Goal: Communication & Community: Answer question/provide support

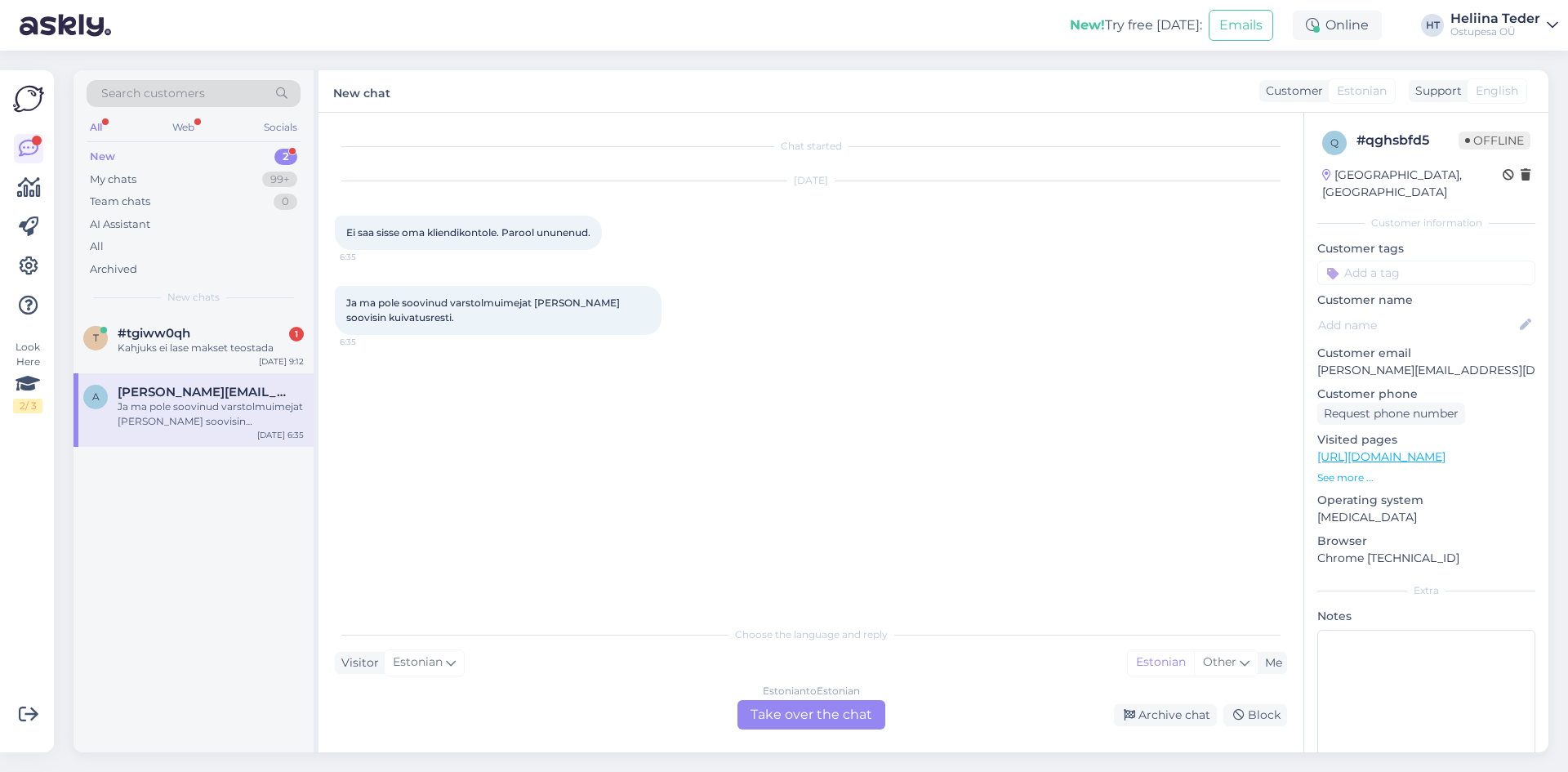
click at [181, 330] on span "#tgiww0qh" at bounding box center [154, 334] width 73 height 15
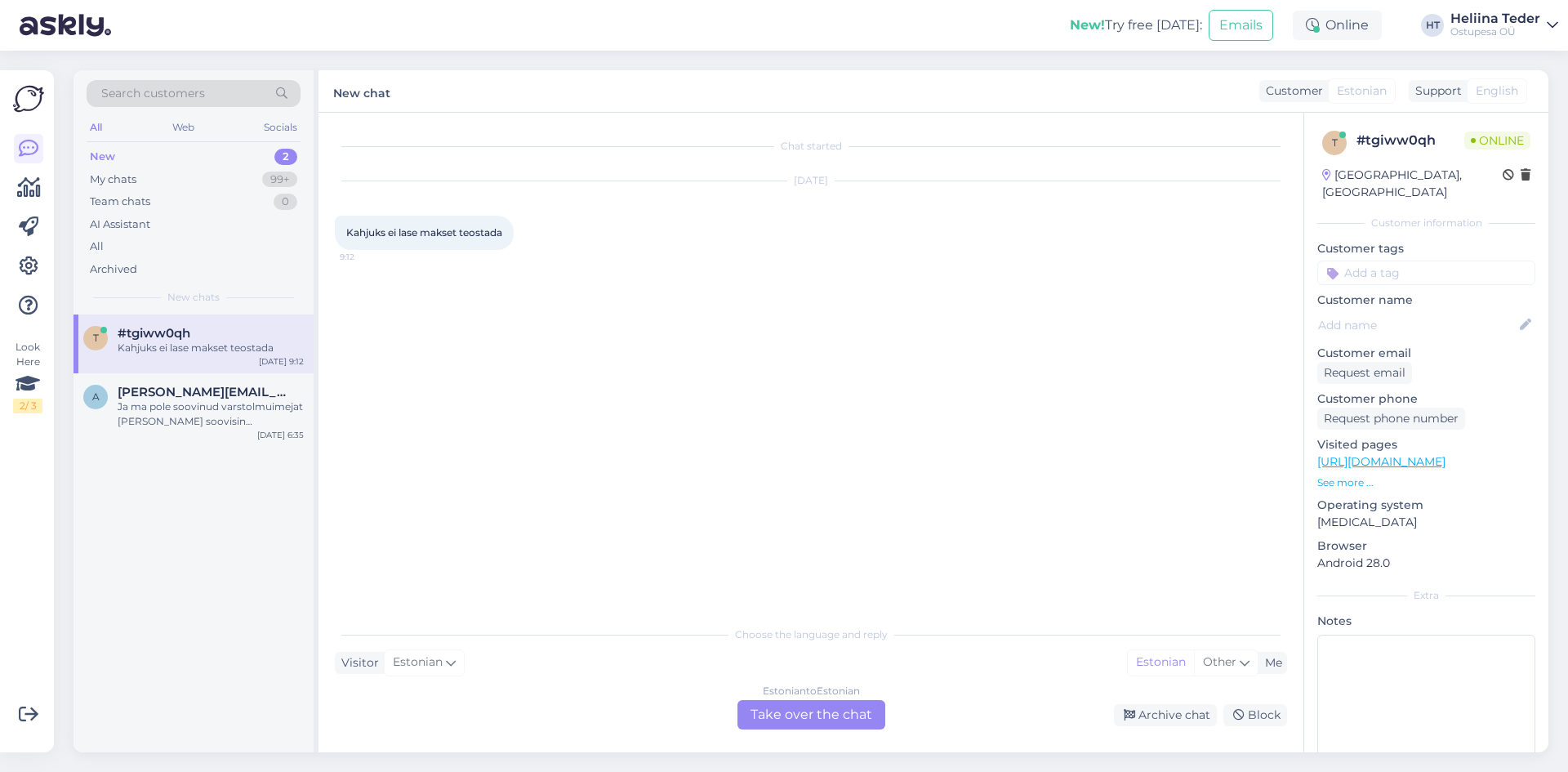
click at [819, 713] on div "Estonian to Estonian Take over the chat" at bounding box center [811, 714] width 148 height 29
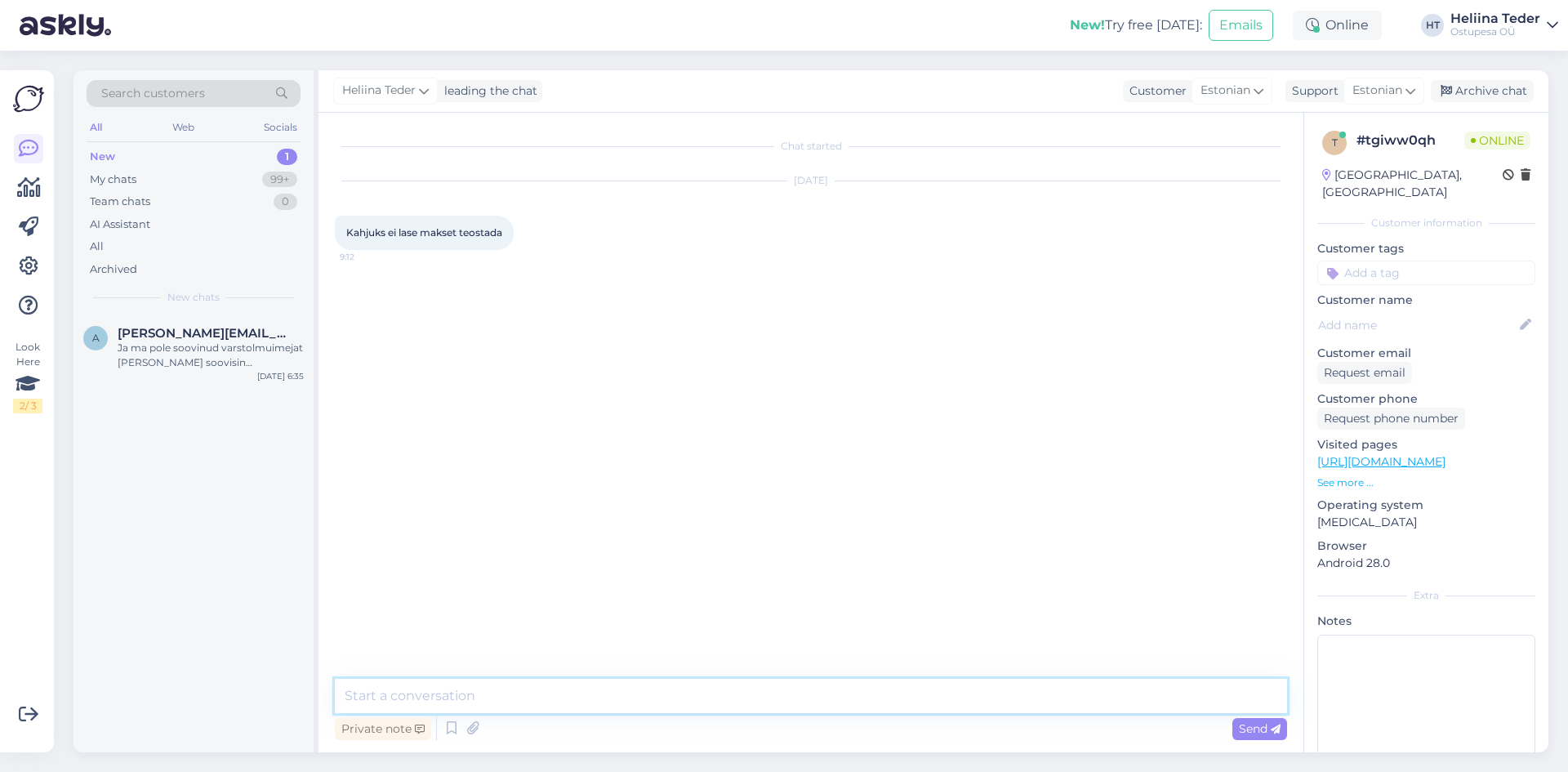
click at [585, 695] on textarea at bounding box center [810, 696] width 953 height 34
type textarea "Tere! Mis põhjusel? :)"
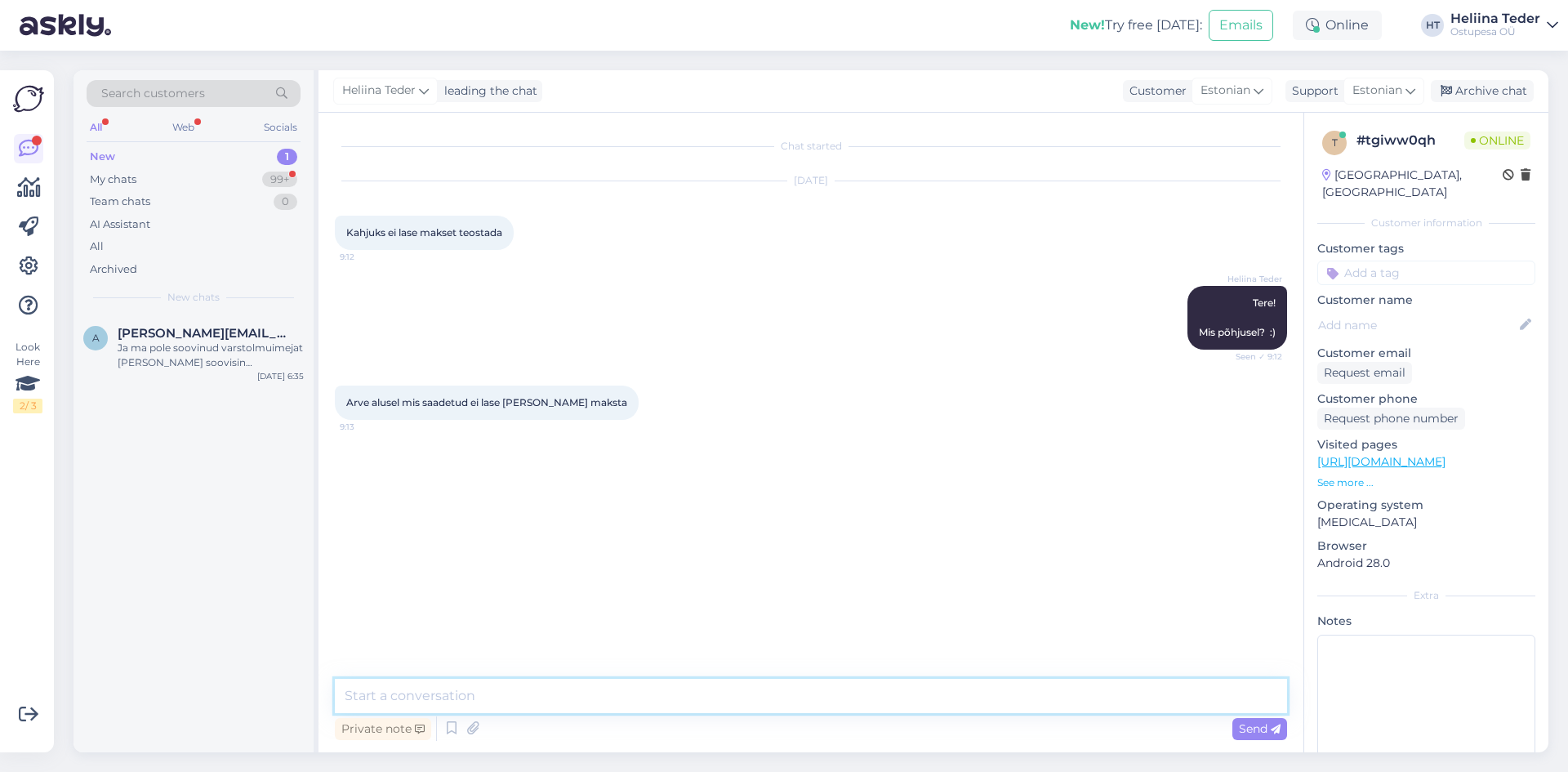
click at [479, 699] on textarea at bounding box center [810, 696] width 953 height 34
type textarea "Mis põhjusel? Kus täpsemalt takistus tekib?"
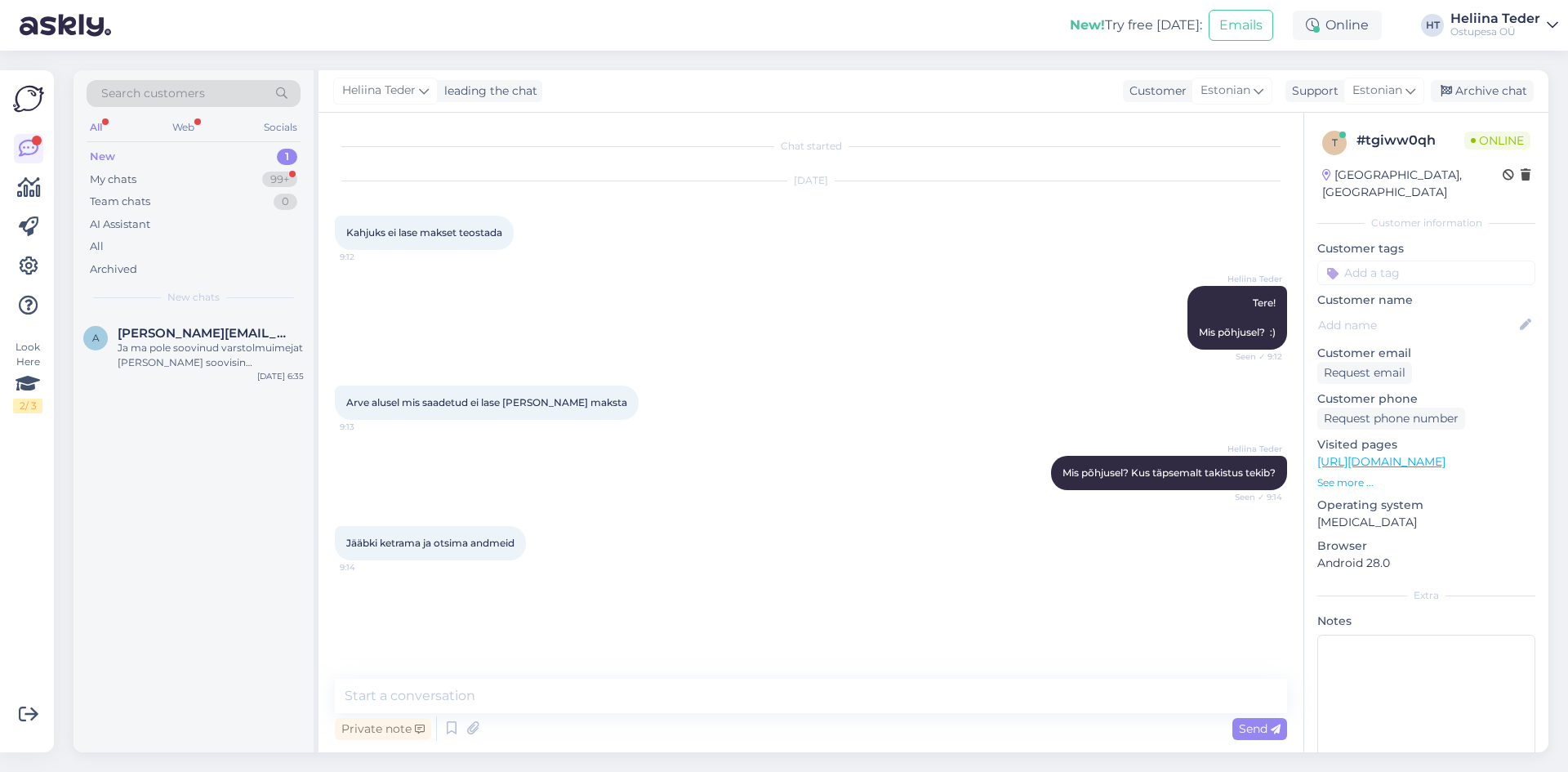
drag, startPoint x: 465, startPoint y: 672, endPoint x: 469, endPoint y: 696, distance: 24.3
click at [467, 678] on div "Chat started [DATE] Kahjuks ei lase makset teostada 9:12 Heliina Teder Tere! Mi…" at bounding box center [811, 432] width 985 height 640
click at [468, 695] on textarea at bounding box center [810, 696] width 953 height 34
type textarea "Seljuhul palun proovige hiljem uuesti, äkki on tegemist süsteemi ülekoormusega.…"
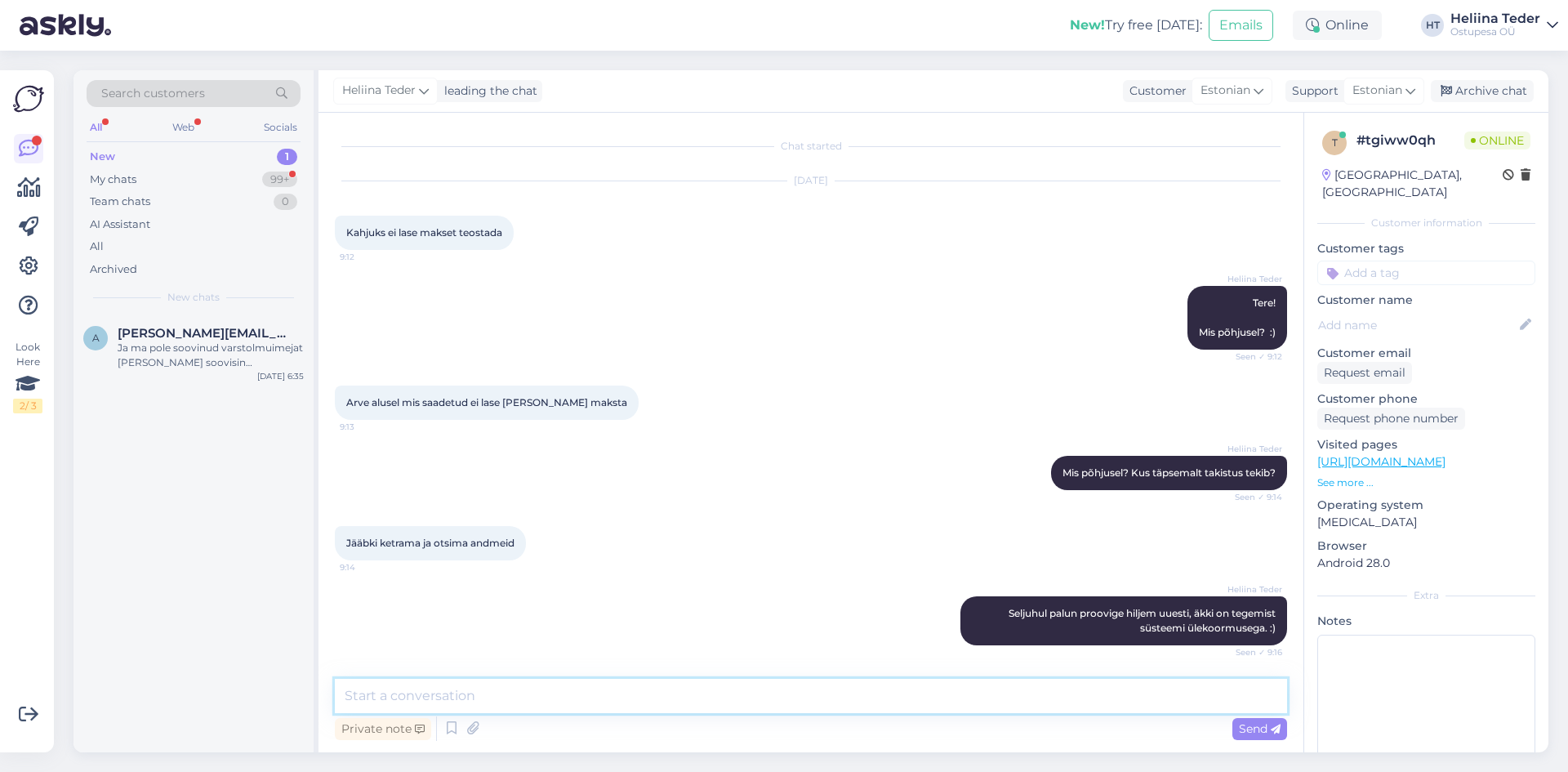
scroll to position [69, 0]
